Goal: Use online tool/utility

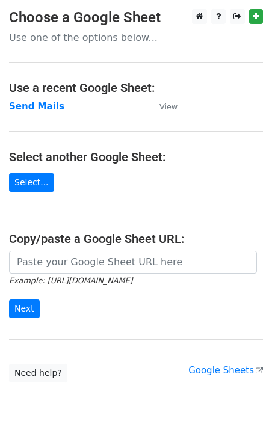
click at [41, 275] on icon "Example: [URL][DOMAIN_NAME]" at bounding box center [70, 280] width 123 height 11
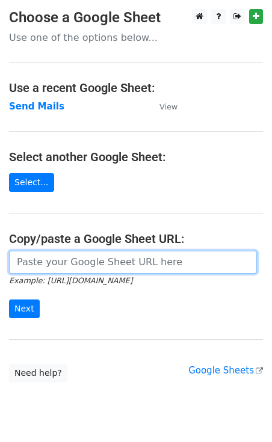
click at [40, 260] on input "url" at bounding box center [133, 262] width 248 height 23
paste input "https://docs.google.com/spreadsheets/d/1ixLlPx7FNuHzTNOhypr9Ec-fxFj1GfhNpugWxUa…"
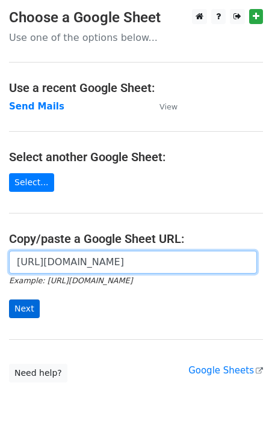
type input "https://docs.google.com/spreadsheets/d/1ixLlPx7FNuHzTNOhypr9Ec-fxFj1GfhNpugWxUa…"
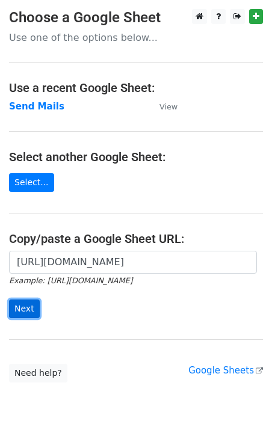
click at [27, 304] on input "Next" at bounding box center [24, 308] width 31 height 19
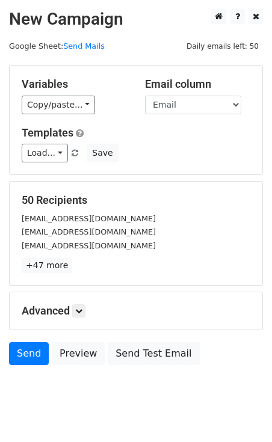
scroll to position [22, 0]
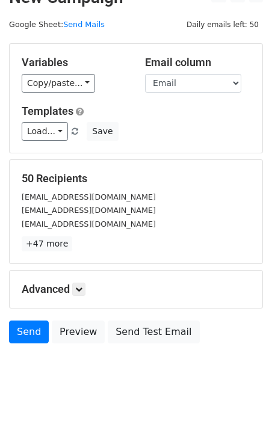
click at [238, 328] on div "Send Preview Send Test Email" at bounding box center [136, 334] width 272 height 29
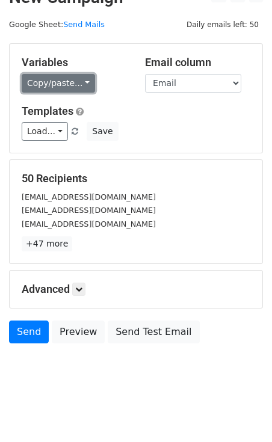
click at [48, 85] on link "Copy/paste..." at bounding box center [58, 83] width 73 height 19
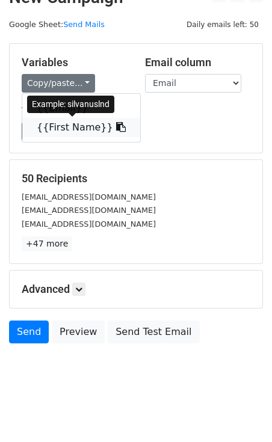
click at [63, 131] on link "{{First Name}}" at bounding box center [81, 127] width 118 height 19
